Goal: Task Accomplishment & Management: Complete application form

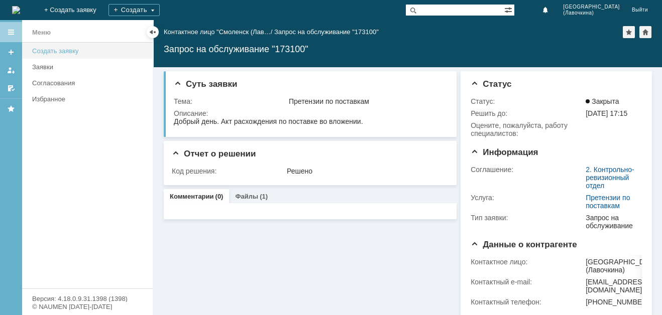
click at [77, 55] on link "Создать заявку" at bounding box center [89, 51] width 122 height 16
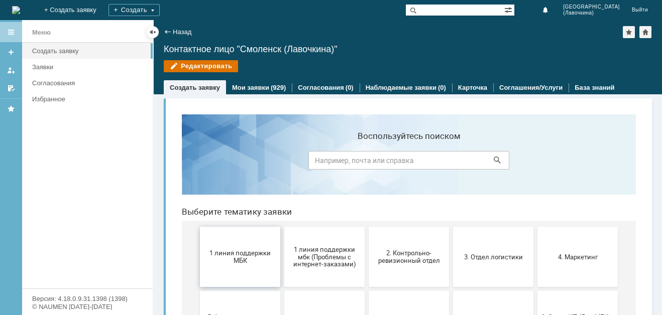
click at [247, 245] on button "1 линия поддержки МБК" at bounding box center [240, 257] width 80 height 60
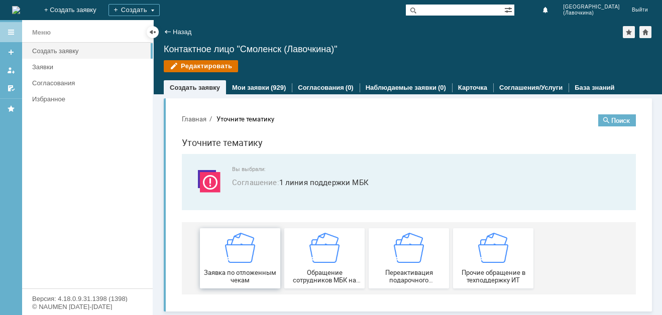
click at [243, 257] on img at bounding box center [240, 248] width 30 height 30
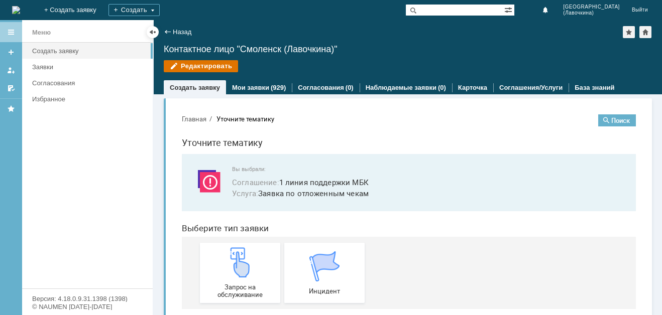
click at [243, 257] on img at bounding box center [240, 262] width 30 height 30
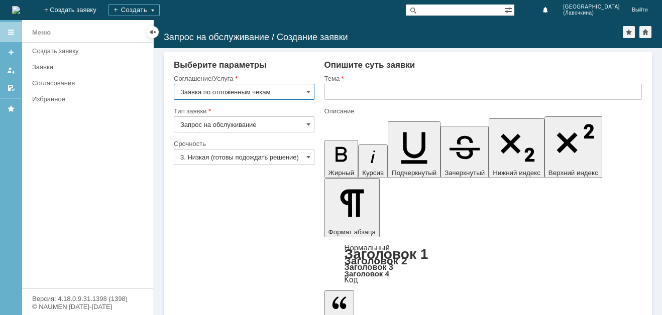
click at [285, 158] on input "3. Низкая (готовы подождать решение)" at bounding box center [244, 157] width 141 height 16
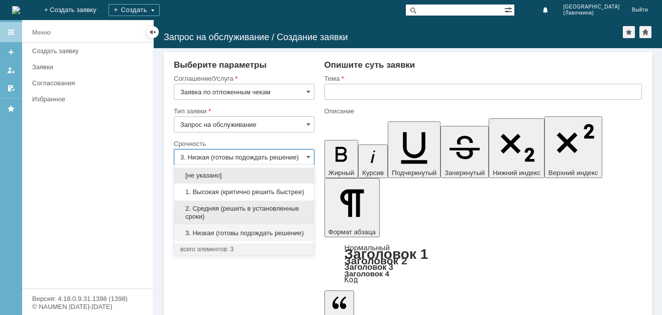
click at [234, 211] on span "2. Средняя (решить в установленные сроки)" at bounding box center [243, 213] width 127 height 16
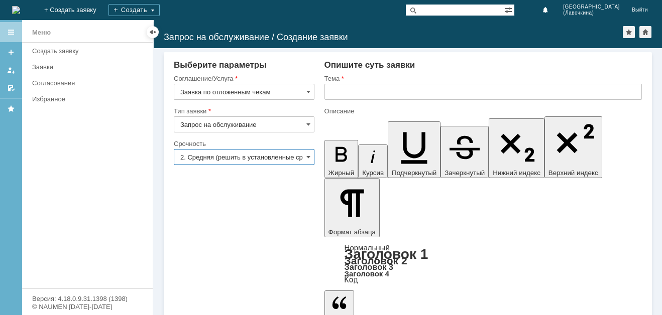
type input "2. Средняя (решить в установленные сроки)"
click at [344, 94] on input "text" at bounding box center [482, 92] width 317 height 16
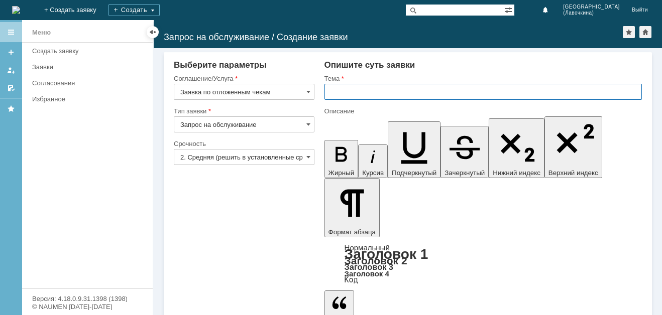
paste input "Заявка по отложенным чекам"
type input "Заявка по отложенным чекам"
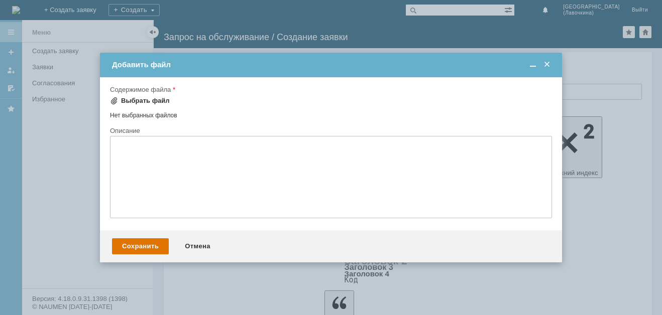
click at [154, 99] on div "Выбрать файл" at bounding box center [145, 101] width 49 height 8
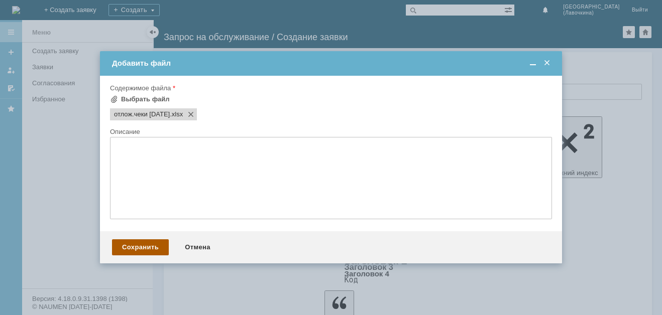
click at [129, 250] on div "Сохранить" at bounding box center [140, 247] width 57 height 16
